Goal: Task Accomplishment & Management: Complete application form

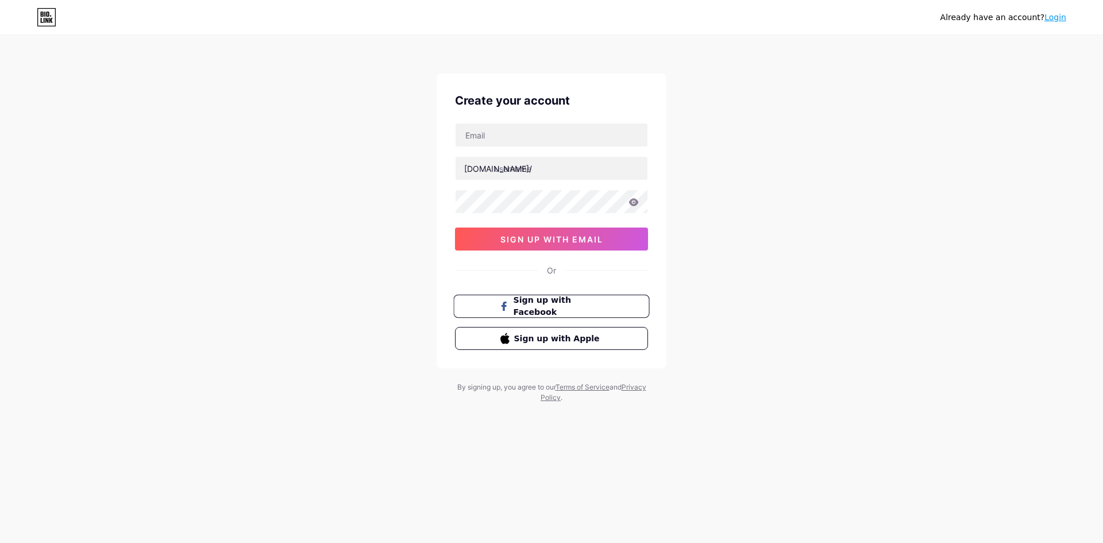
click at [573, 315] on button "Sign up with Facebook" at bounding box center [551, 307] width 196 height 24
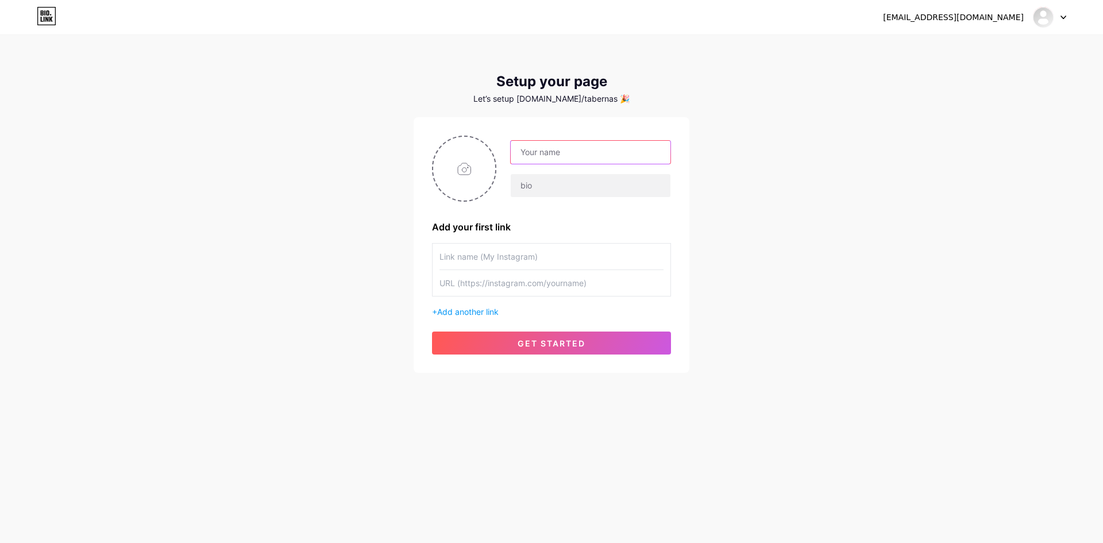
click at [572, 148] on input "text" at bounding box center [591, 152] width 160 height 23
type input "t"
type input "Taberna sheckPoint"
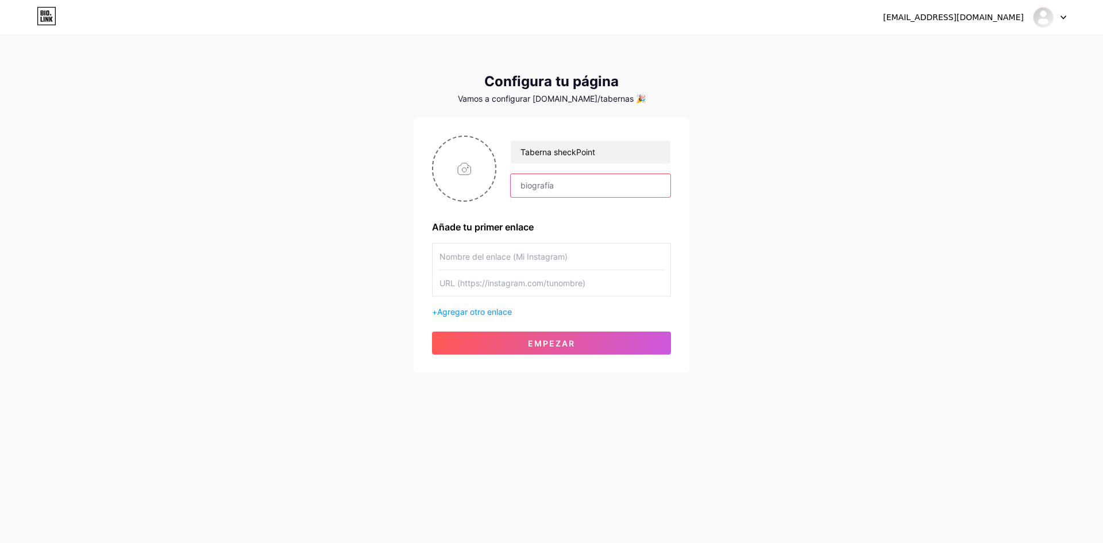
click at [591, 178] on input "text" at bounding box center [591, 185] width 160 height 23
click at [514, 250] on input "text" at bounding box center [552, 257] width 224 height 26
click at [541, 183] on input "text" at bounding box center [591, 185] width 160 height 23
click at [539, 188] on input "text" at bounding box center [591, 185] width 160 height 23
click at [529, 257] on input "text" at bounding box center [552, 257] width 224 height 26
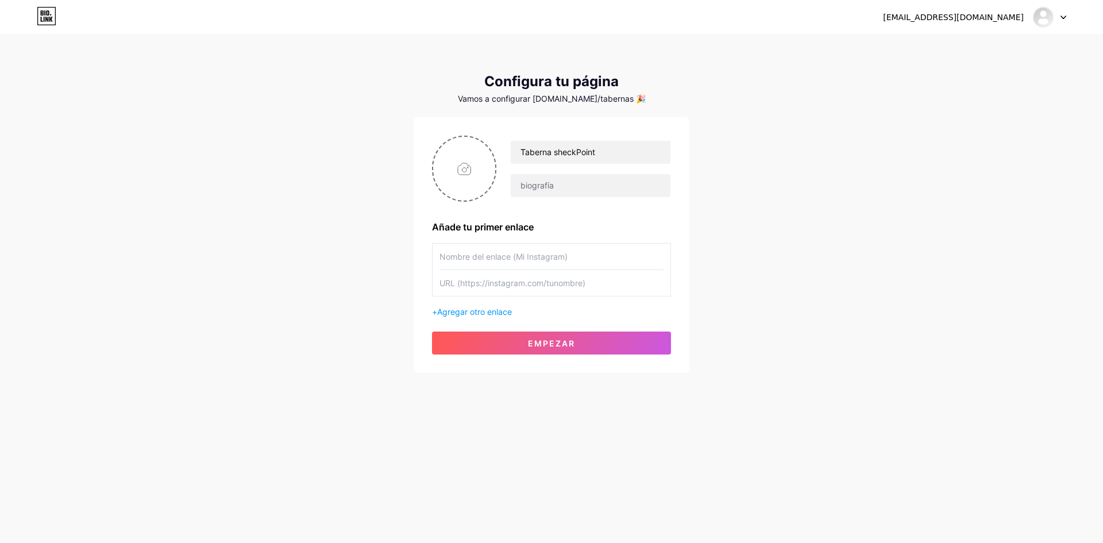
click at [507, 283] on input "text" at bounding box center [552, 283] width 224 height 26
click at [509, 287] on input "text" at bounding box center [552, 283] width 224 height 26
paste input "[URL][DOMAIN_NAME]"
type input "[URL][DOMAIN_NAME]"
click at [522, 259] on input "text" at bounding box center [552, 257] width 224 height 26
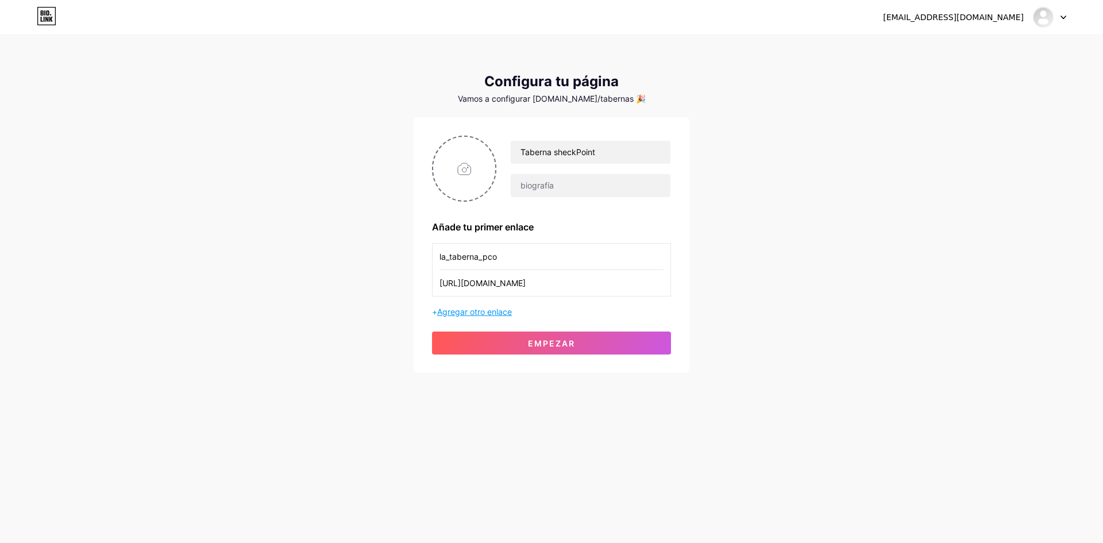
type input "la_taberna_pco"
click at [502, 312] on font "Agregar otro enlace" at bounding box center [474, 312] width 75 height 10
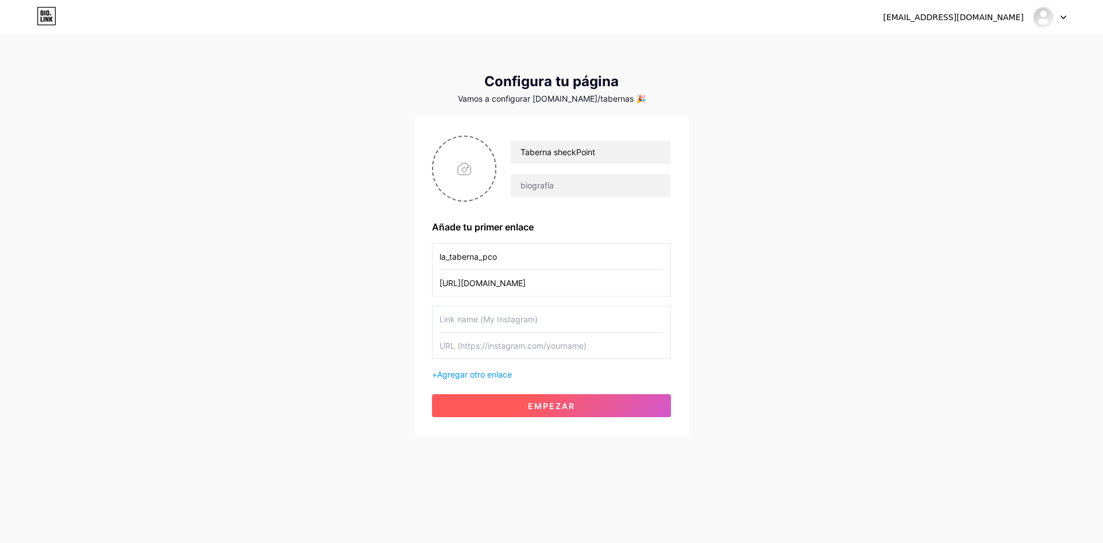
click at [502, 396] on button "Empezar" at bounding box center [551, 405] width 239 height 23
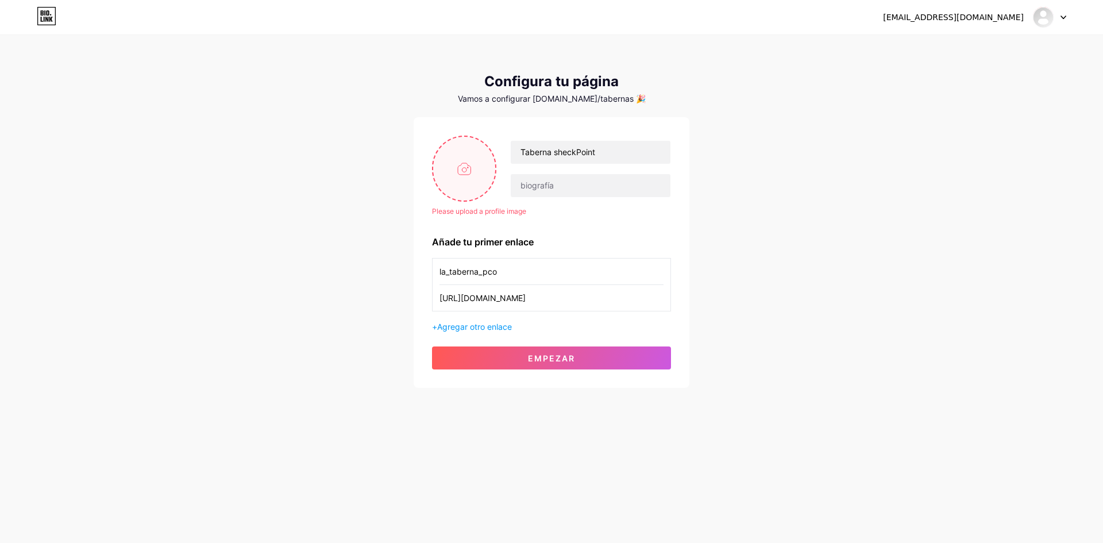
click at [479, 172] on input "file" at bounding box center [464, 169] width 62 height 64
type input "C:\fakepath\Captura de pantalla [DATE] 131946.png"
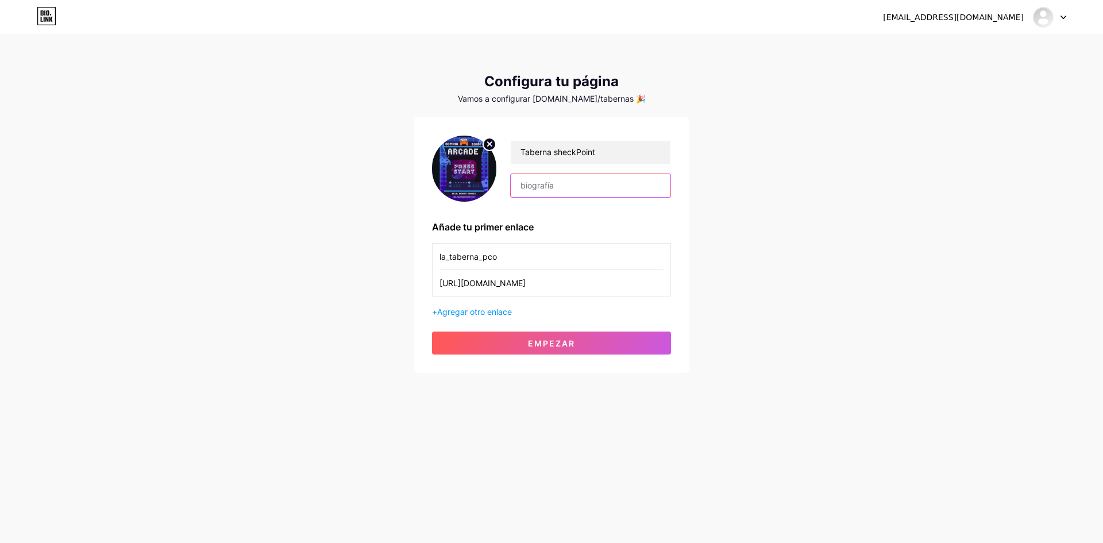
click at [528, 192] on input "text" at bounding box center [591, 185] width 160 height 23
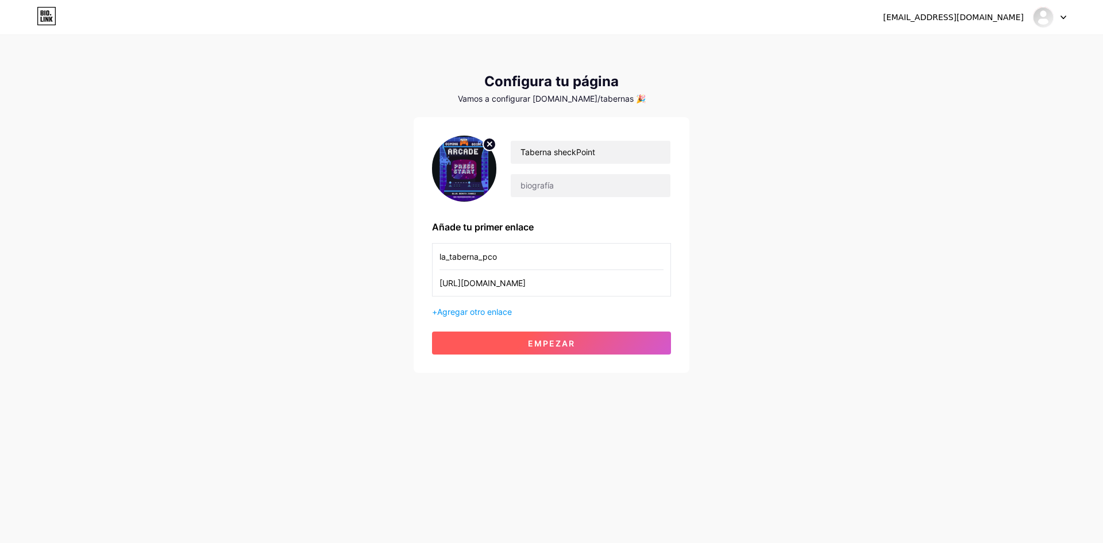
click at [552, 342] on font "Empezar" at bounding box center [551, 343] width 47 height 10
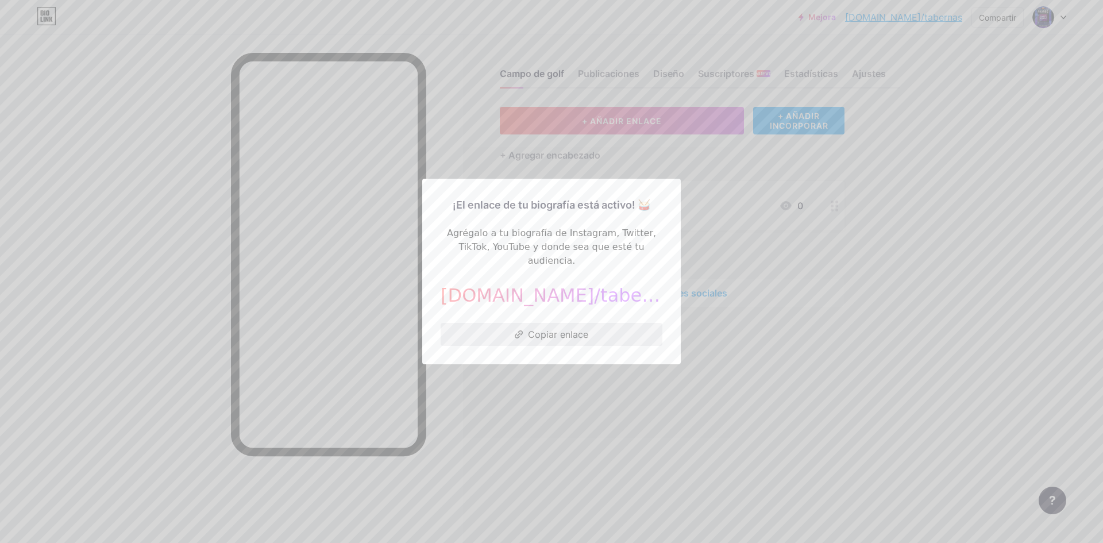
click at [608, 329] on button "Copiar enlace" at bounding box center [552, 334] width 222 height 23
click at [590, 328] on button "Copiar enlace" at bounding box center [552, 334] width 222 height 23
click at [1072, 234] on div at bounding box center [551, 271] width 1103 height 543
